Goal: Information Seeking & Learning: Find specific fact

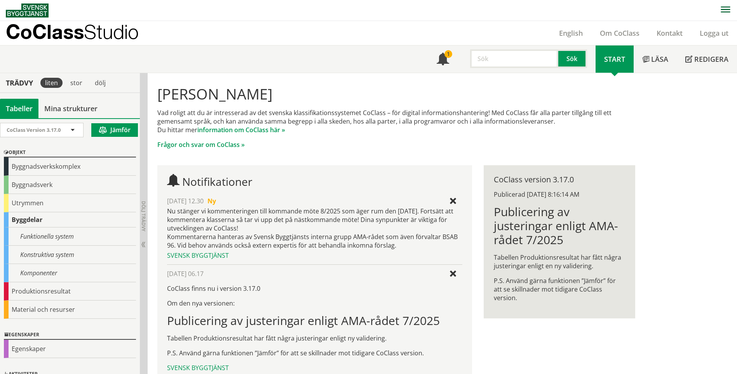
click at [481, 51] on input "text" at bounding box center [514, 58] width 88 height 19
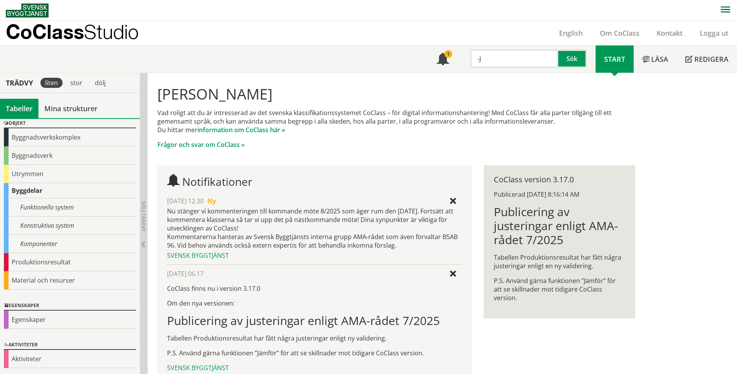
type input "-"
type input "JM20"
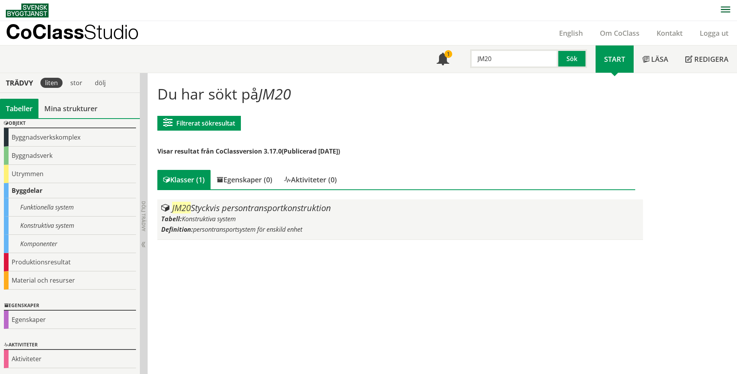
click at [343, 215] on div "Tabell: Konstruktiva system" at bounding box center [399, 218] width 477 height 9
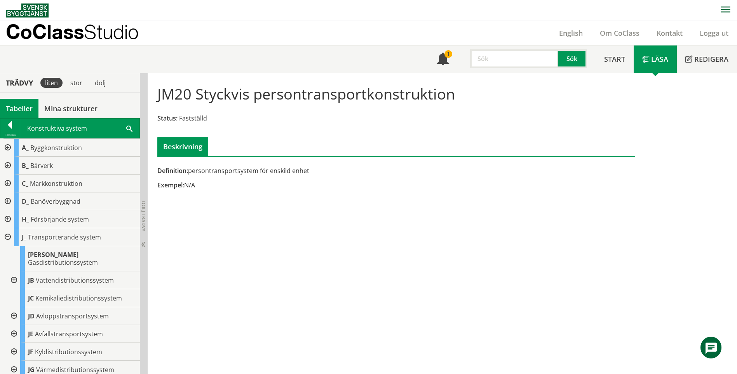
click at [503, 58] on input "text" at bounding box center [514, 58] width 88 height 19
click at [366, 306] on div "JM20 Styckvis persontransportkonstruktion Status: Fastställd Beskrivning Defini…" at bounding box center [442, 223] width 589 height 301
